Goal: Task Accomplishment & Management: Use online tool/utility

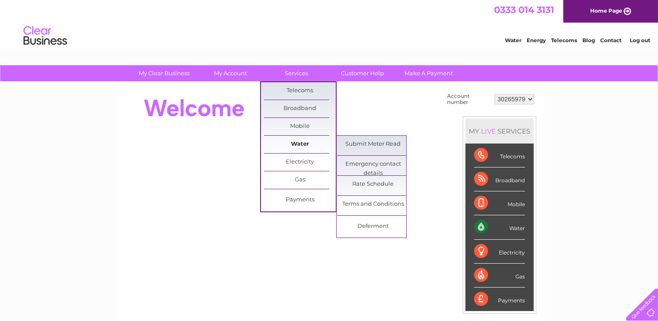
click at [301, 142] on link "Water" at bounding box center [300, 144] width 72 height 17
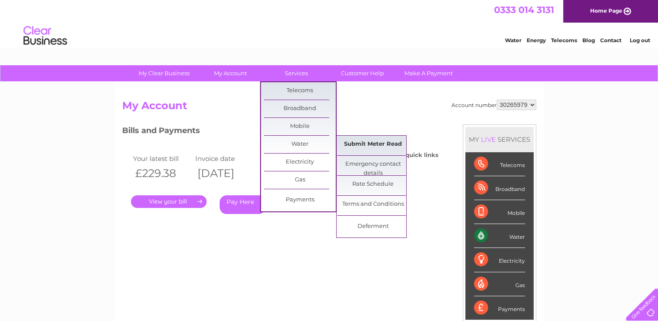
click at [373, 143] on link "Submit Meter Read" at bounding box center [373, 144] width 72 height 17
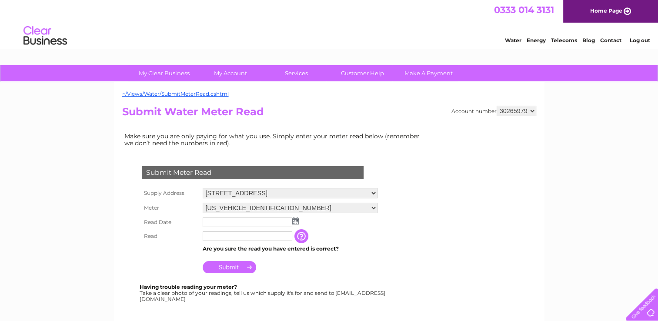
click at [378, 207] on select "06ELSTER23T061861 06ELSTER23T084793 08ELSTER-X23M130956" at bounding box center [290, 208] width 175 height 10
select select "413811"
click at [203, 203] on select "06ELSTER23T061861 06ELSTER23T084793 08ELSTER-X23M130956" at bounding box center [290, 208] width 175 height 11
click at [265, 222] on input "text" at bounding box center [248, 223] width 90 height 10
click at [271, 221] on input "text" at bounding box center [248, 223] width 90 height 10
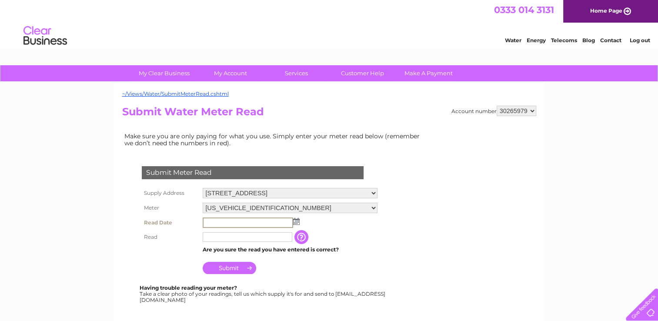
click at [268, 221] on input "text" at bounding box center [248, 223] width 90 height 10
click at [267, 223] on input "text" at bounding box center [248, 223] width 90 height 10
click at [262, 220] on input "text" at bounding box center [248, 223] width 90 height 10
click at [295, 220] on img at bounding box center [296, 221] width 7 height 7
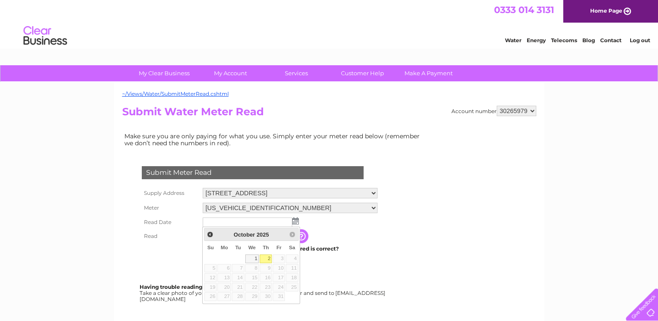
click at [265, 260] on link "2" at bounding box center [266, 259] width 12 height 9
type input "2025/10/02"
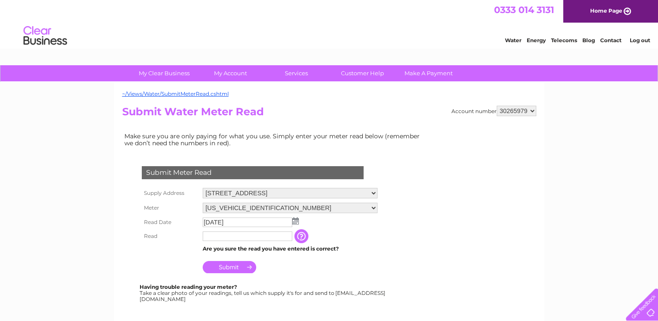
click at [251, 231] on input "text" at bounding box center [248, 236] width 90 height 10
type input "947"
click at [231, 267] on input "Submit" at bounding box center [230, 268] width 54 height 12
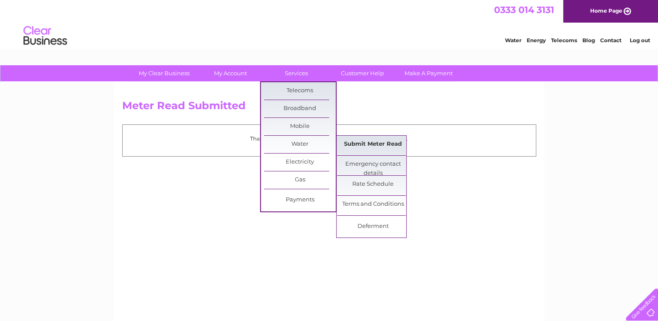
click at [362, 147] on link "Submit Meter Read" at bounding box center [373, 144] width 72 height 17
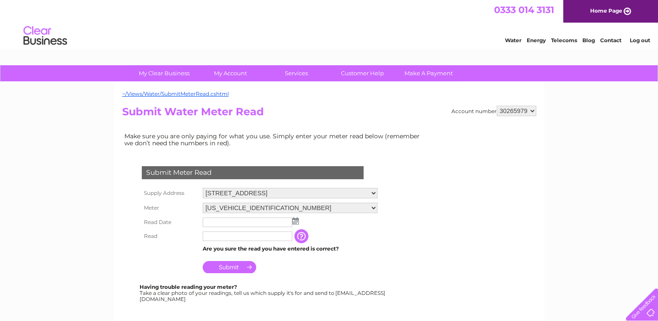
click at [274, 204] on select "[US_VEHICLE_IDENTIFICATION_NUMBER] [US_VEHICLE_IDENTIFICATION_NUMBER] 08ELSTER-…" at bounding box center [290, 208] width 175 height 10
click at [203, 203] on select "[US_VEHICLE_IDENTIFICATION_NUMBER] [US_VEHICLE_IDENTIFICATION_NUMBER] 08ELSTER-…" at bounding box center [290, 208] width 175 height 11
click at [245, 221] on input "text" at bounding box center [248, 223] width 90 height 10
click at [297, 220] on img at bounding box center [296, 221] width 7 height 7
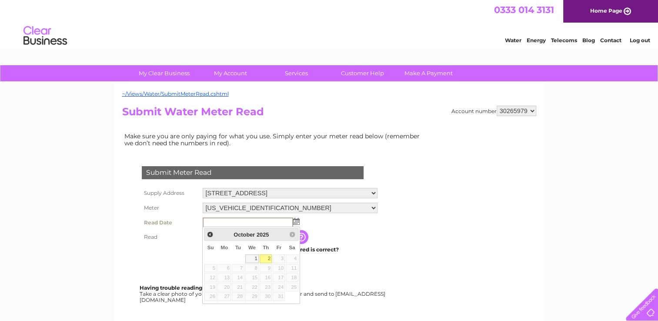
click at [266, 258] on link "2" at bounding box center [266, 259] width 12 height 9
type input "2025/10/02"
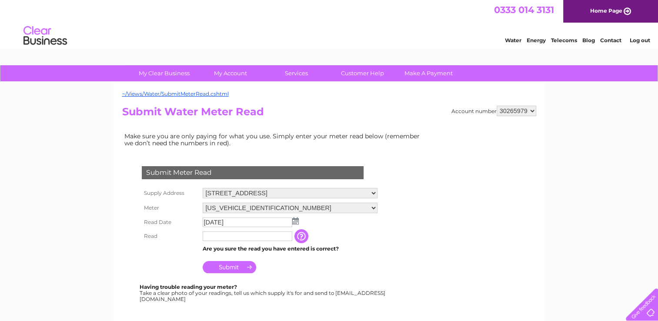
click at [251, 230] on td at bounding box center [248, 236] width 94 height 14
click at [248, 238] on input "text" at bounding box center [248, 236] width 90 height 10
type input "122"
click at [237, 270] on input "Submit" at bounding box center [230, 267] width 54 height 12
